Goal: Transaction & Acquisition: Purchase product/service

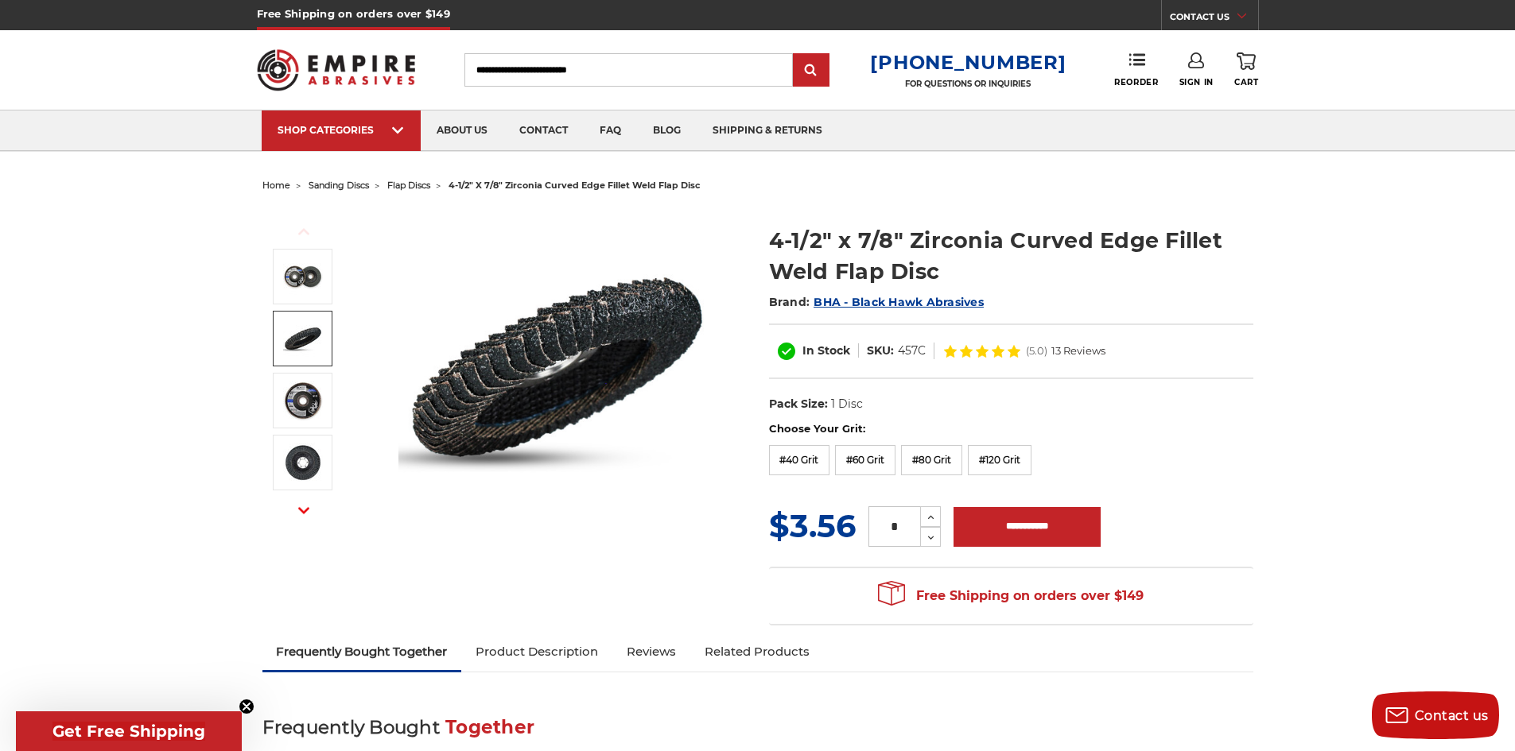
click at [270, 323] on li at bounding box center [302, 341] width 89 height 62
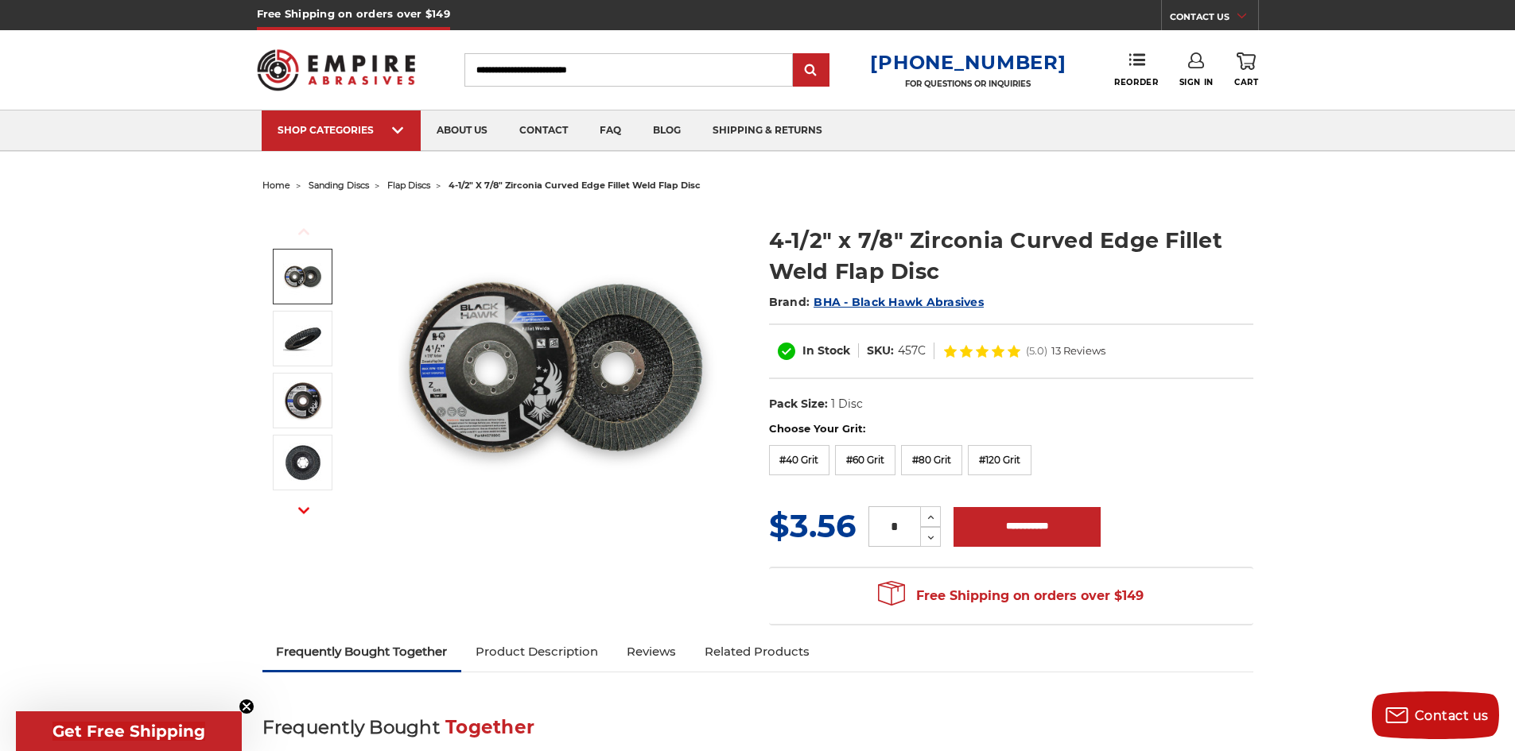
click at [409, 184] on span "flap discs" at bounding box center [408, 185] width 43 height 11
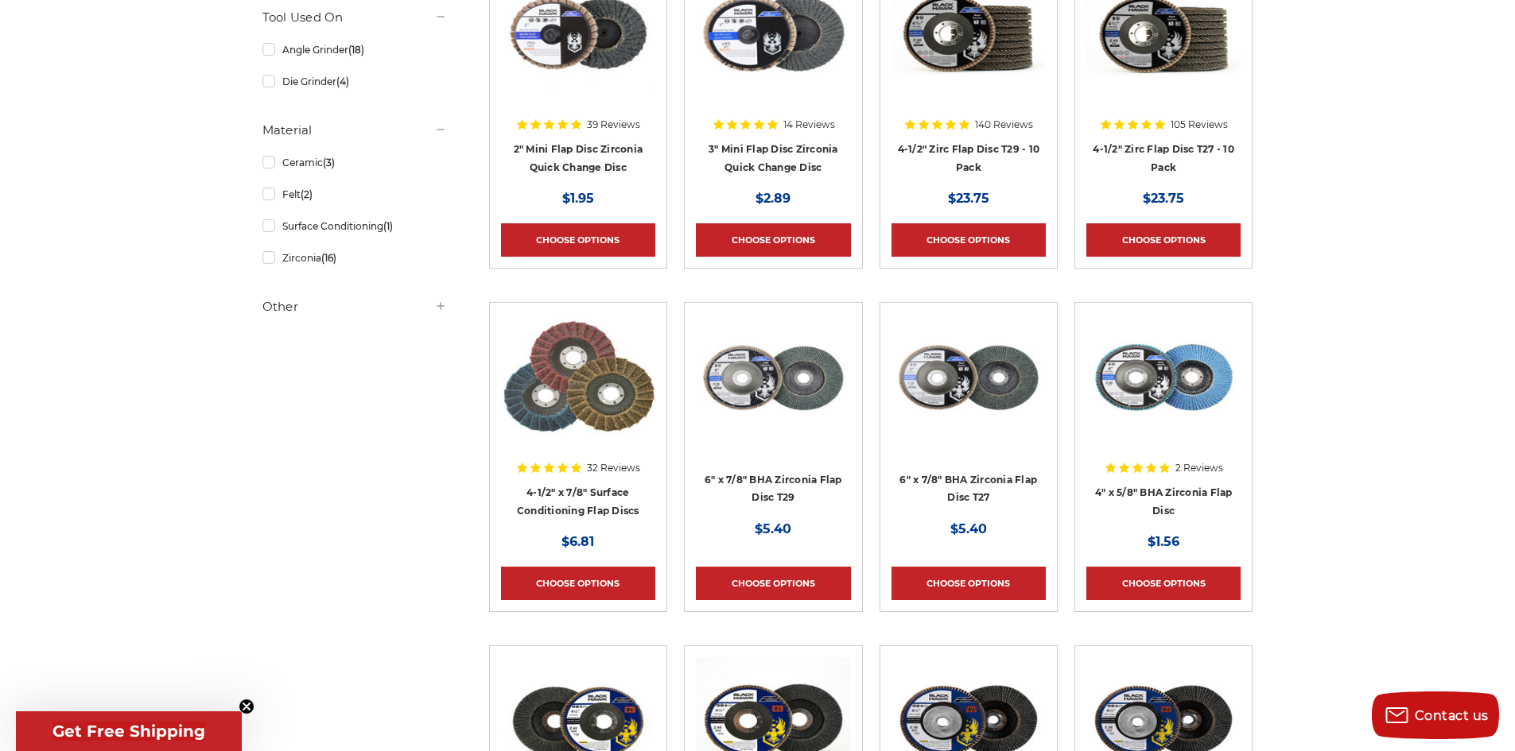
scroll to position [398, 0]
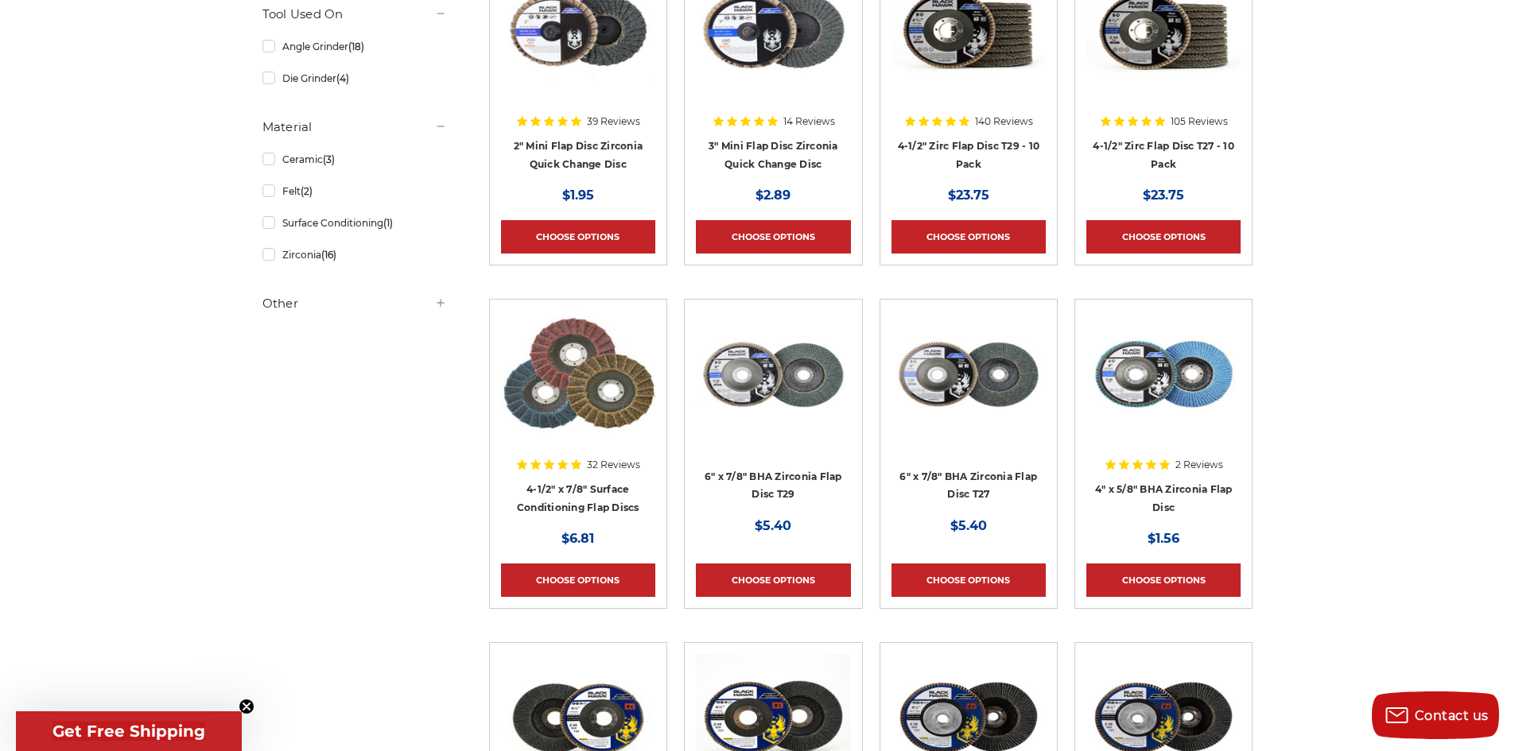
click at [815, 479] on div at bounding box center [773, 413] width 154 height 204
